Goal: Information Seeking & Learning: Learn about a topic

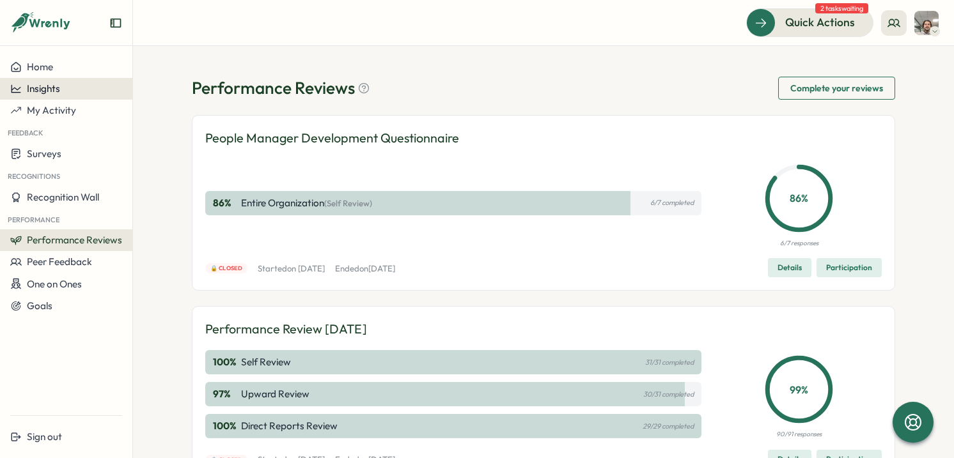
click at [49, 81] on button "Insights" at bounding box center [66, 89] width 132 height 22
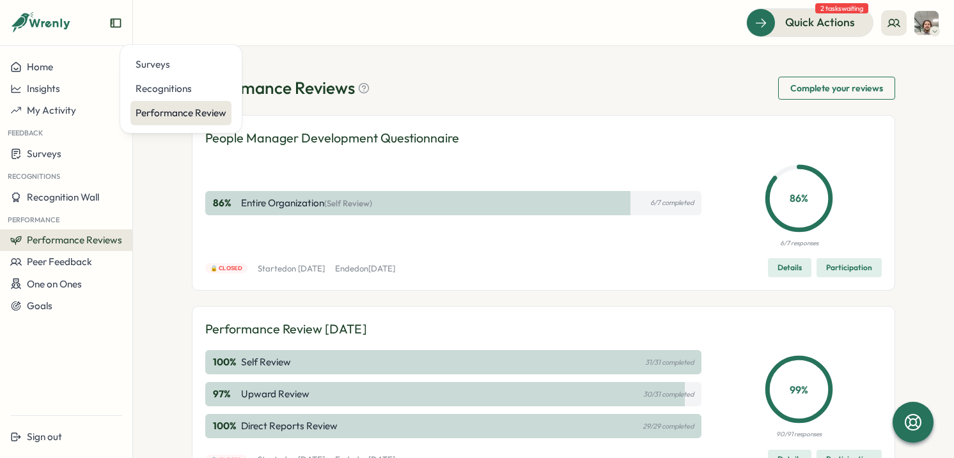
click at [179, 118] on div "Performance Review" at bounding box center [181, 113] width 91 height 14
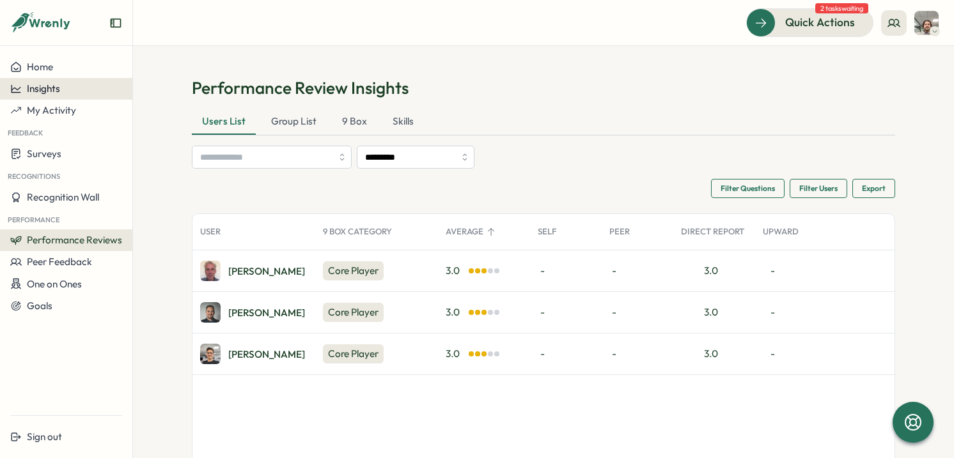
click at [53, 95] on button "Insights" at bounding box center [66, 89] width 132 height 22
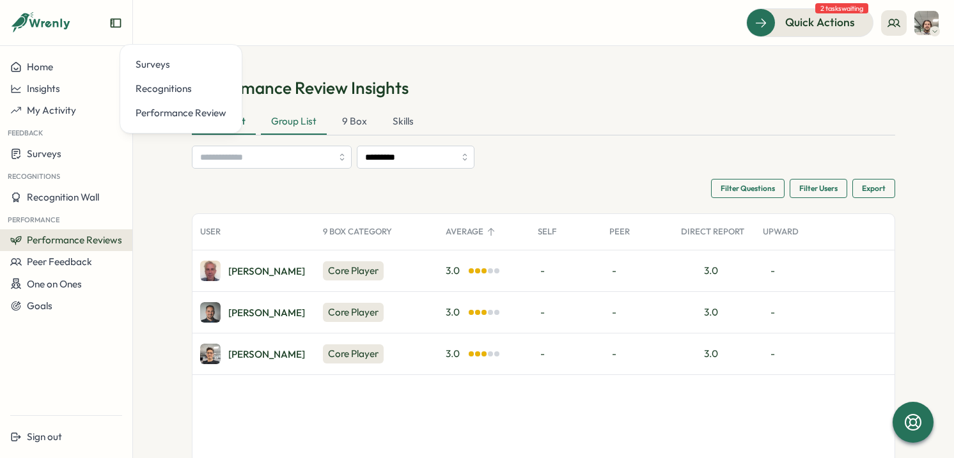
drag, startPoint x: 465, startPoint y: 114, endPoint x: 287, endPoint y: 127, distance: 178.8
click at [465, 115] on div "Users List Group List 9 Box Skills" at bounding box center [543, 122] width 703 height 26
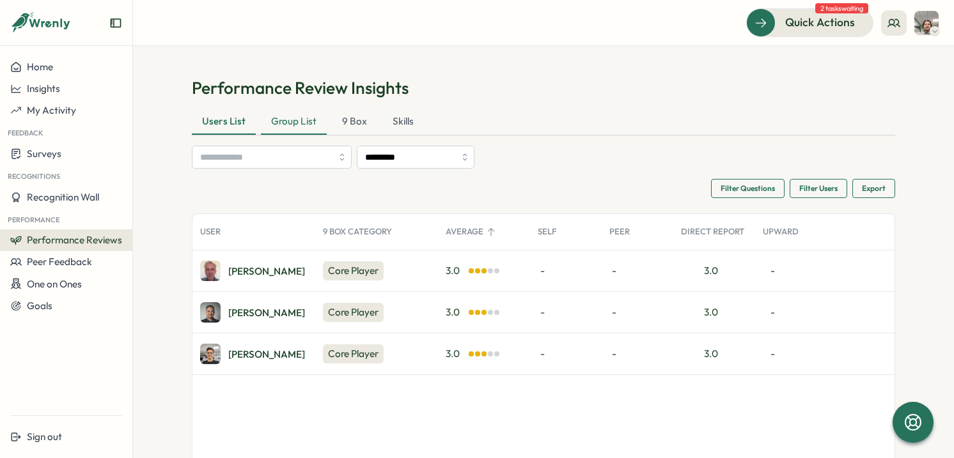
click at [289, 123] on div "Group List" at bounding box center [294, 122] width 66 height 26
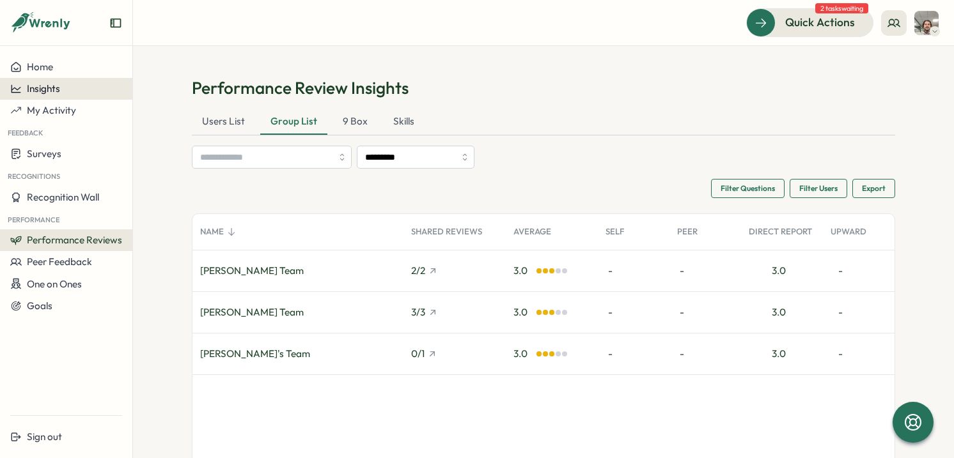
click at [59, 89] on div "Insights" at bounding box center [66, 89] width 112 height 12
click at [56, 104] on span "My Activity" at bounding box center [51, 110] width 49 height 12
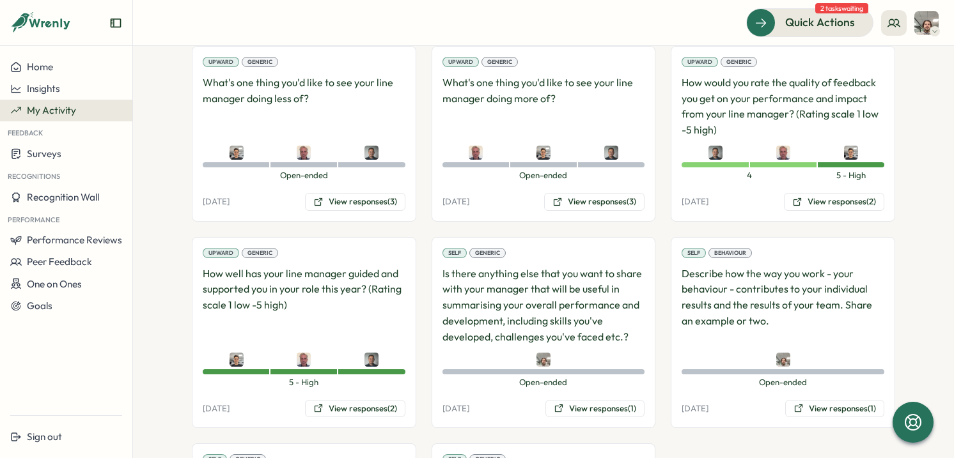
scroll to position [1941, 0]
click at [364, 401] on button "View responses (2)" at bounding box center [355, 409] width 100 height 18
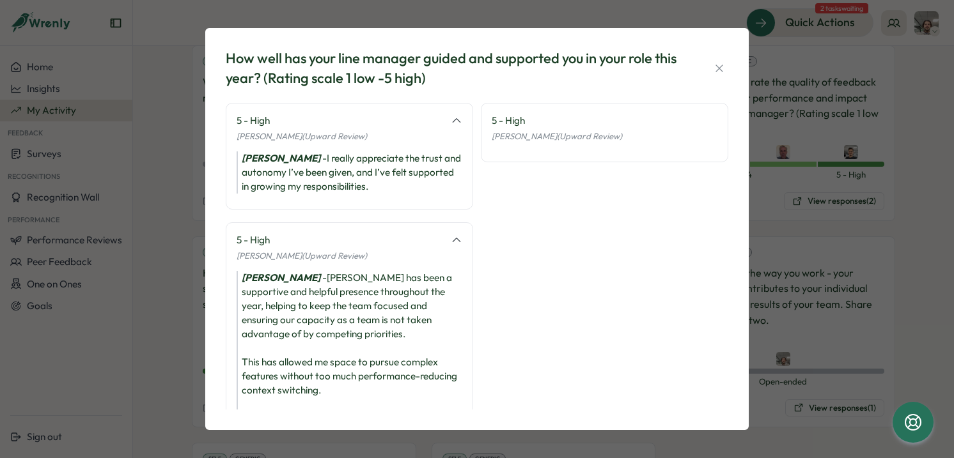
click at [812, 192] on div "How well has your line manager guided and supported you in your role this year?…" at bounding box center [477, 229] width 954 height 458
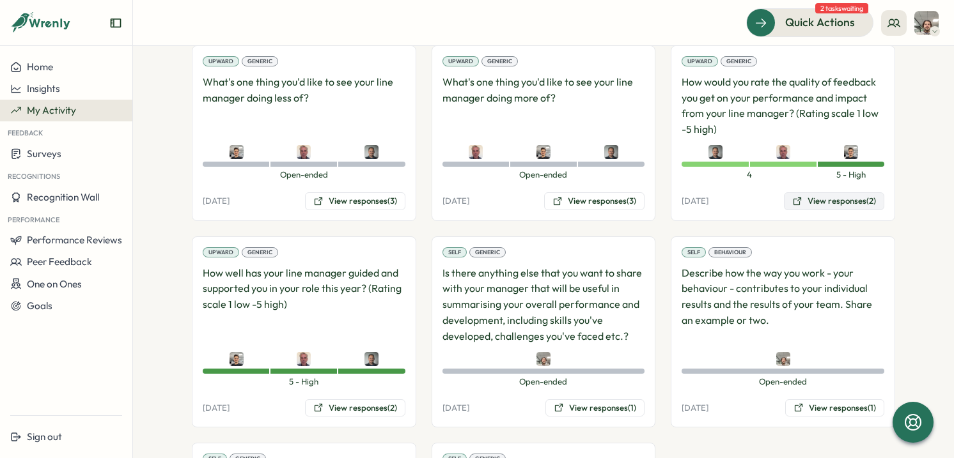
click at [851, 194] on button "View responses (2)" at bounding box center [834, 201] width 100 height 18
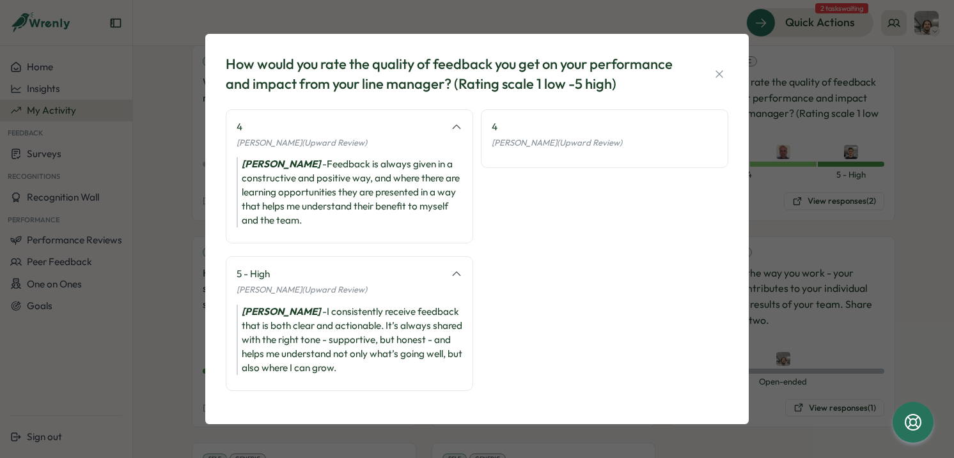
click at [781, 121] on div "How would you rate the quality of feedback you get on your performance and impa…" at bounding box center [477, 229] width 954 height 458
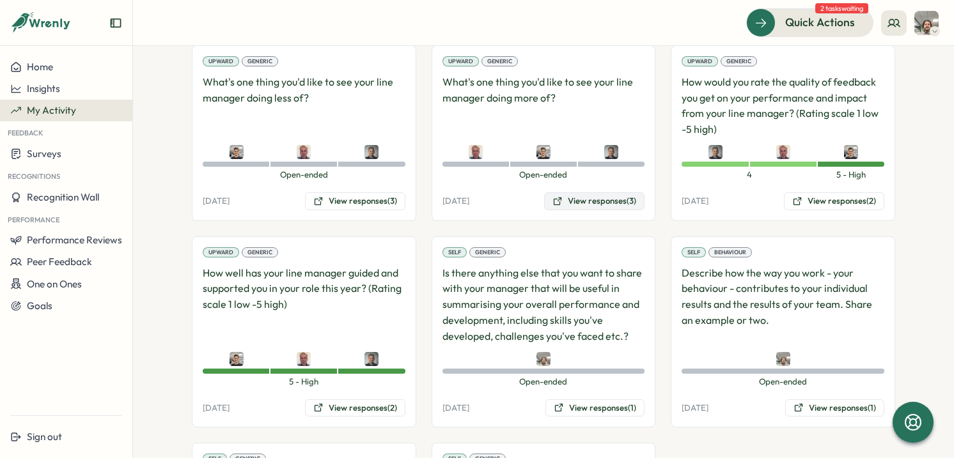
click at [589, 200] on button "View responses (3)" at bounding box center [594, 201] width 100 height 18
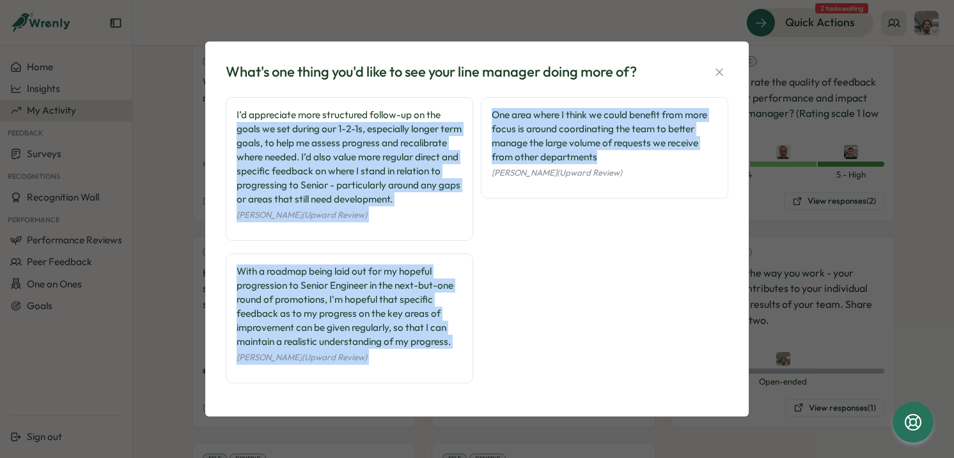
drag, startPoint x: 618, startPoint y: 147, endPoint x: 472, endPoint y: 106, distance: 150.8
click at [472, 106] on div "I’d appreciate more structured follow-up on the goals we set during our 1-2-1s,…" at bounding box center [477, 246] width 502 height 299
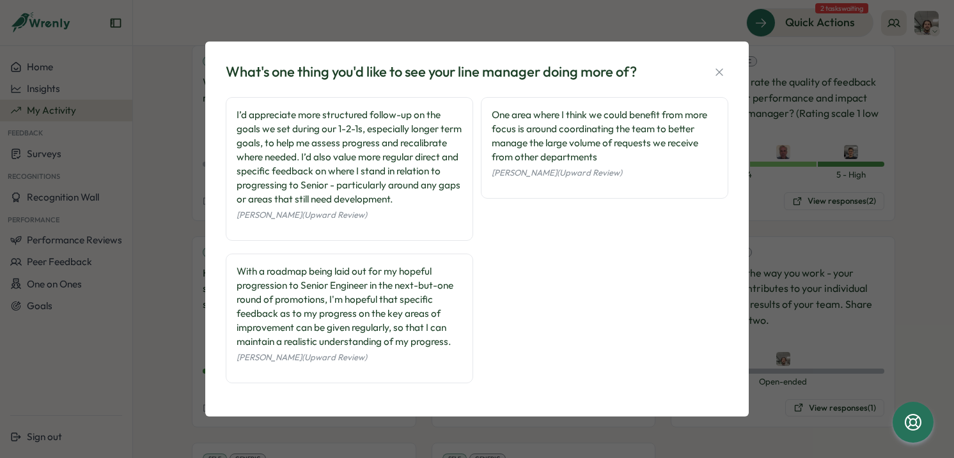
click at [499, 122] on div "One area where I think we could benefit from more focus is around coordinating …" at bounding box center [605, 136] width 226 height 56
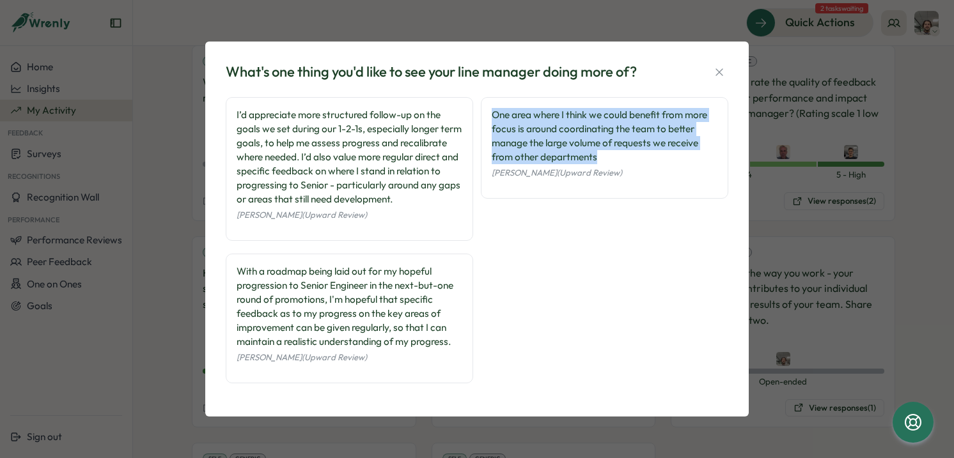
drag, startPoint x: 603, startPoint y: 154, endPoint x: 488, endPoint y: 114, distance: 121.9
click at [492, 114] on div "One area where I think we could benefit from more focus is around coordinating …" at bounding box center [605, 136] width 226 height 56
copy div "One area where I think we could benefit from more focus is around coordinating …"
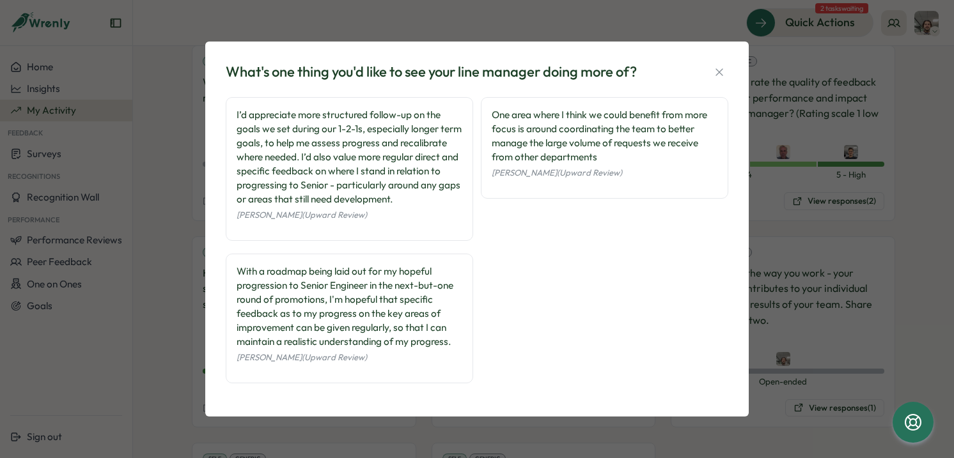
click at [173, 123] on div "What's one thing you'd like to see your line manager doing more of? I’d appreci…" at bounding box center [477, 229] width 954 height 458
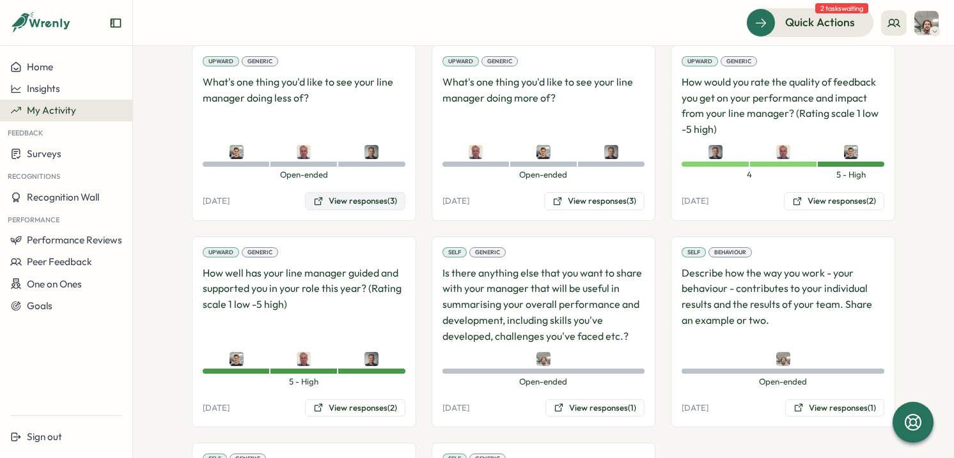
click at [380, 198] on button "View responses (3)" at bounding box center [355, 201] width 100 height 18
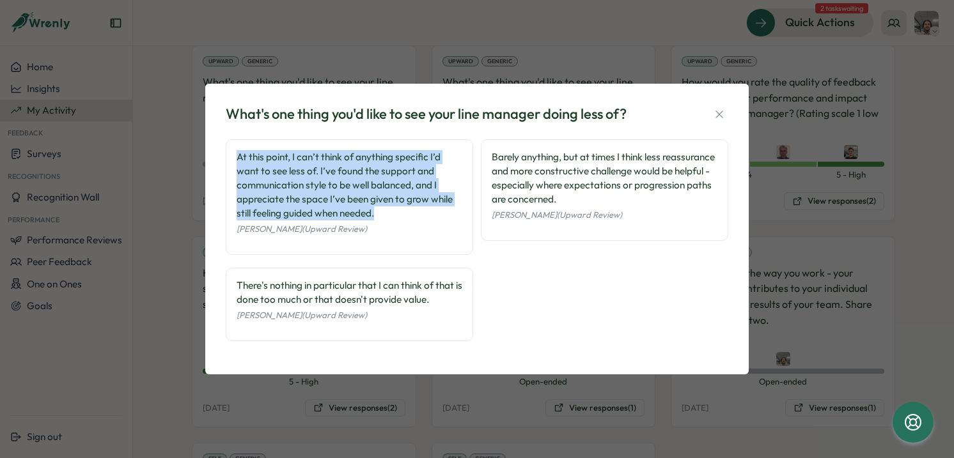
drag, startPoint x: 410, startPoint y: 208, endPoint x: 235, endPoint y: 153, distance: 183.0
click at [235, 153] on div "At this point, I can’t think of anything specific I’d want to see less of. I’ve…" at bounding box center [349, 197] width 247 height 116
click at [182, 149] on div "What's one thing you'd like to see your line manager doing less of? At this poi…" at bounding box center [477, 229] width 954 height 458
